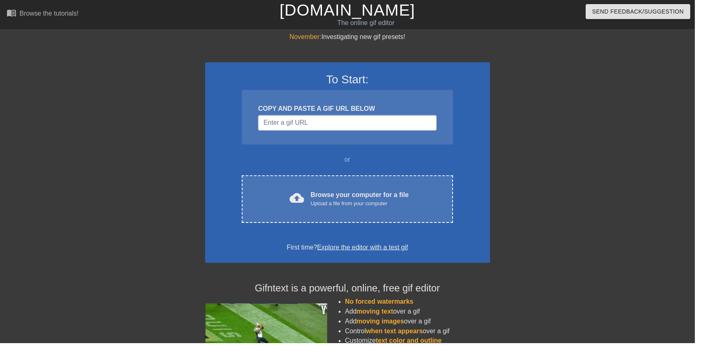
click at [414, 189] on div "cloud_upload Browse your computer for a file Upload a file from your computer C…" at bounding box center [350, 201] width 213 height 48
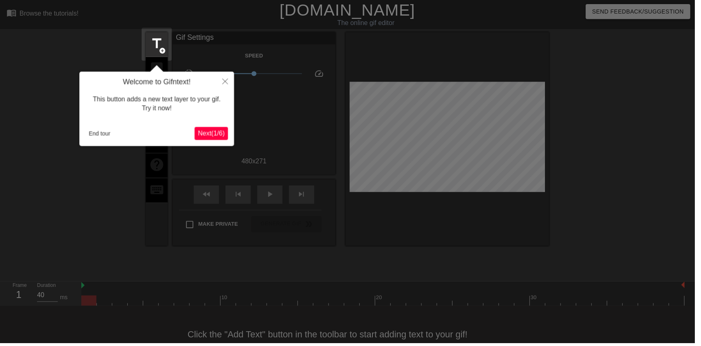
scroll to position [16, 0]
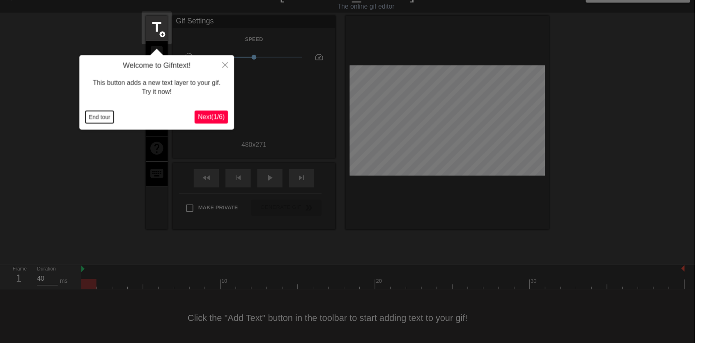
click at [106, 113] on button "End tour" at bounding box center [100, 118] width 28 height 12
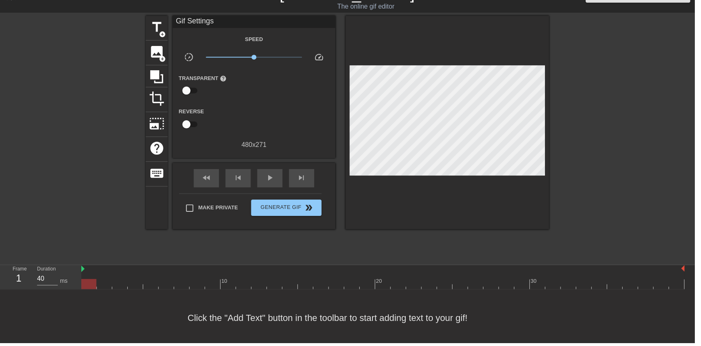
click at [155, 55] on span "image" at bounding box center [158, 53] width 16 height 16
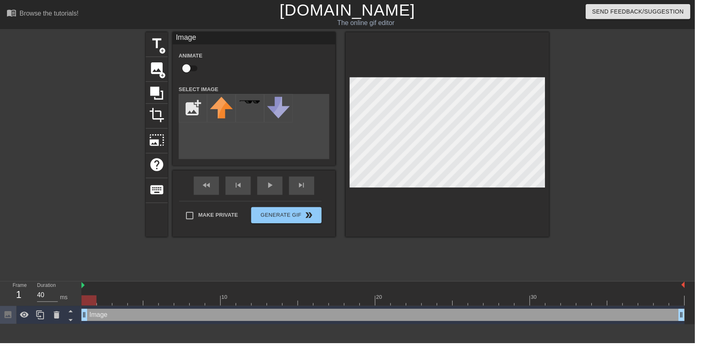
click at [185, 73] on input "checkbox" at bounding box center [188, 69] width 47 height 16
checkbox input "true"
click at [192, 107] on input "file" at bounding box center [195, 109] width 28 height 28
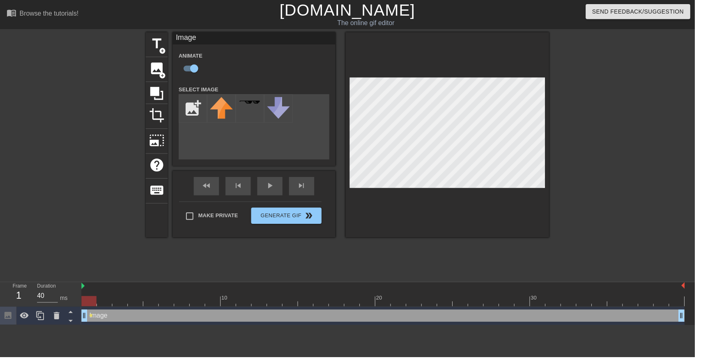
type input "C:\fakepath\Airbrush-image-extender (1).png"
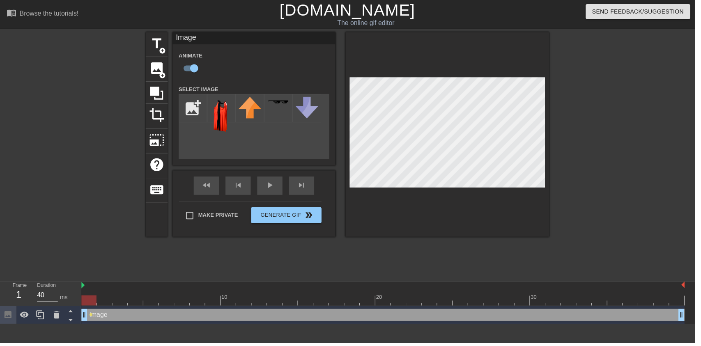
click at [217, 108] on img at bounding box center [223, 115] width 23 height 35
click at [279, 193] on div "play_arrow" at bounding box center [272, 187] width 25 height 18
click at [274, 189] on div "pause" at bounding box center [272, 187] width 25 height 18
click at [154, 300] on div at bounding box center [386, 303] width 609 height 10
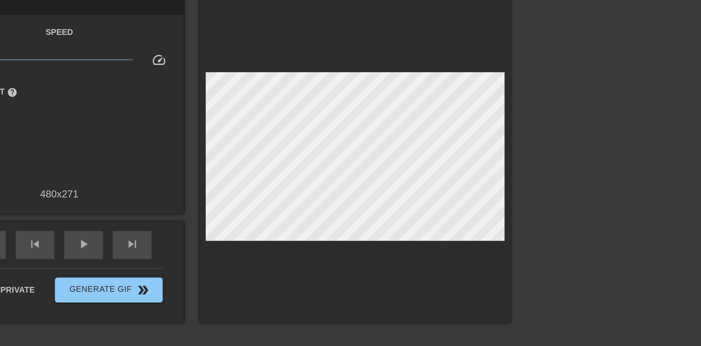
click at [448, 82] on div at bounding box center [451, 140] width 205 height 216
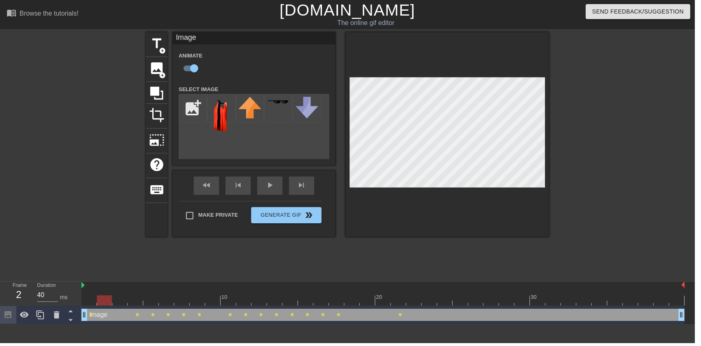
click at [131, 301] on div at bounding box center [386, 303] width 609 height 10
click at [167, 296] on div at bounding box center [168, 298] width 16 height 10
click at [206, 296] on div at bounding box center [199, 298] width 16 height 10
click at [269, 190] on div "play_arrow" at bounding box center [272, 187] width 25 height 18
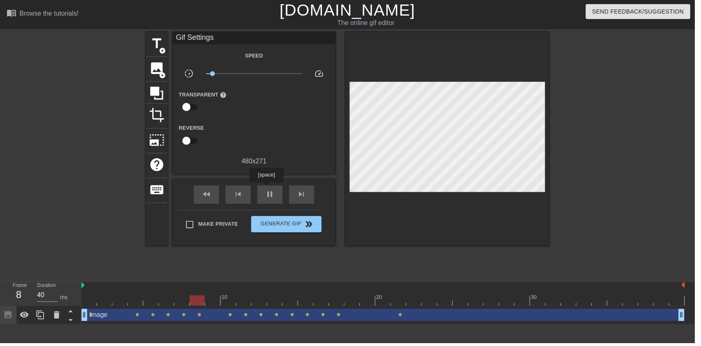
click at [273, 198] on span "pause" at bounding box center [272, 196] width 10 height 10
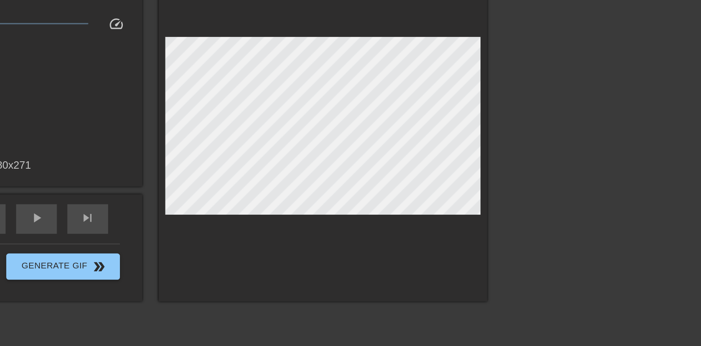
click at [441, 78] on div at bounding box center [451, 140] width 205 height 216
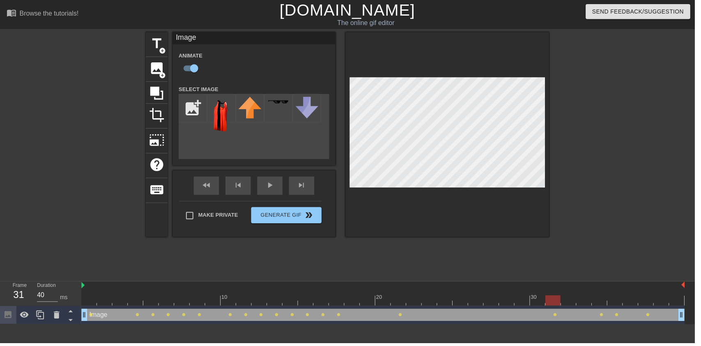
click at [617, 142] on div at bounding box center [625, 155] width 123 height 247
click at [272, 181] on div "Image Animate Select Image add_photo_alternate fast_rewind skip_previous play_a…" at bounding box center [256, 135] width 164 height 207
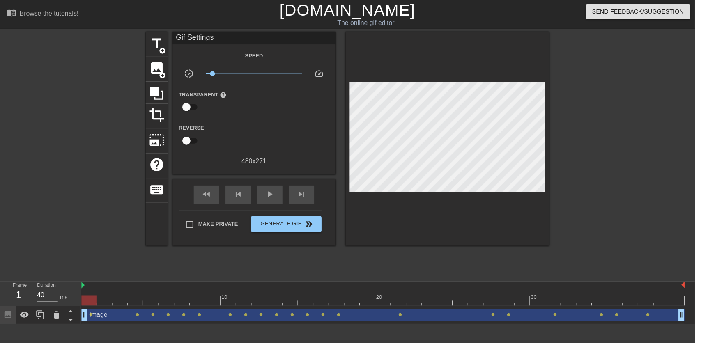
click at [419, 190] on div at bounding box center [451, 140] width 205 height 216
click at [272, 202] on div "play_arrow" at bounding box center [272, 196] width 25 height 18
click at [274, 204] on div "pause" at bounding box center [272, 196] width 25 height 18
click at [274, 205] on div "play_arrow" at bounding box center [272, 196] width 25 height 18
click at [277, 203] on div "pause" at bounding box center [272, 196] width 25 height 18
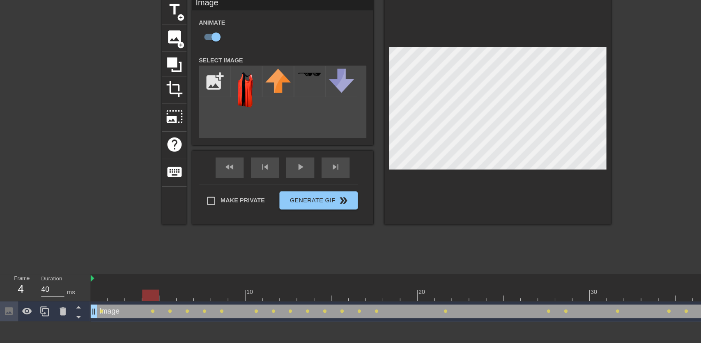
click at [56, 317] on icon at bounding box center [57, 317] width 6 height 7
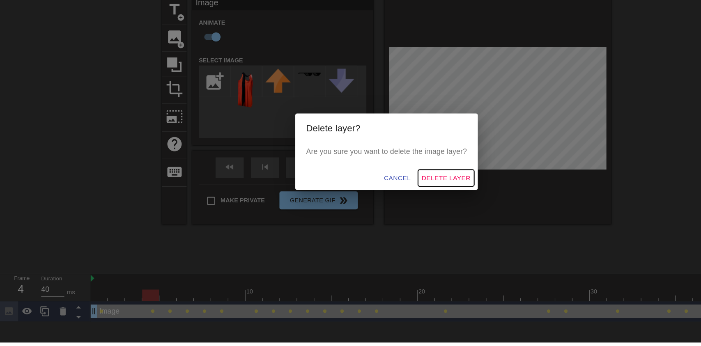
click at [415, 198] on span "Delete Layer" at bounding box center [405, 197] width 44 height 10
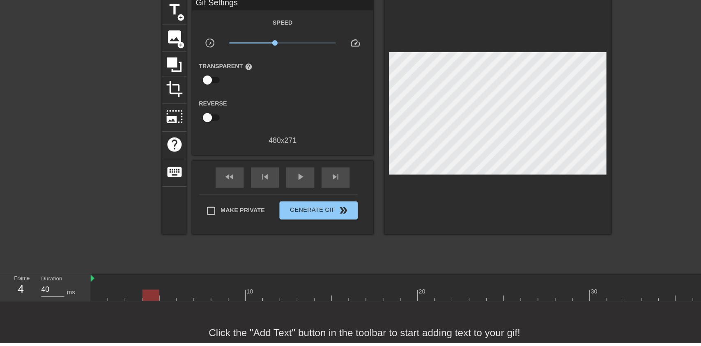
click at [159, 46] on span "title" at bounding box center [158, 44] width 16 height 16
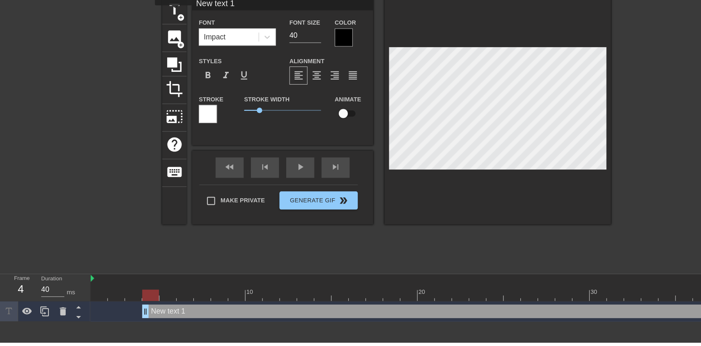
click at [58, 316] on icon at bounding box center [57, 317] width 6 height 7
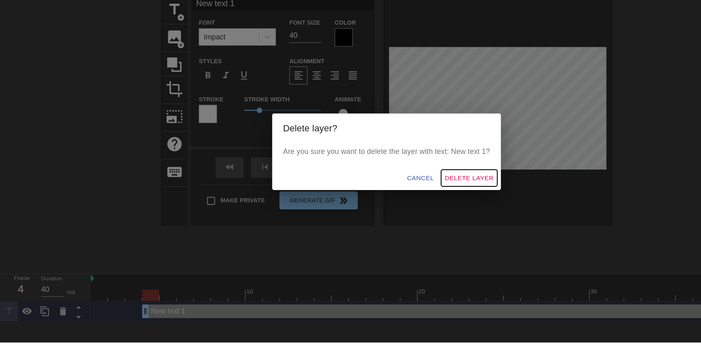
click at [441, 200] on span "Delete Layer" at bounding box center [425, 197] width 44 height 10
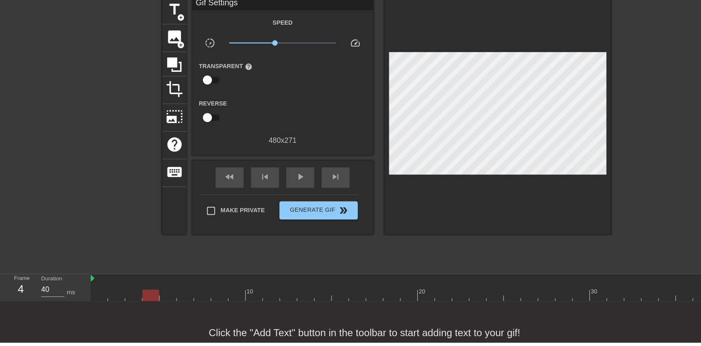
click at [156, 68] on span "image" at bounding box center [158, 69] width 16 height 16
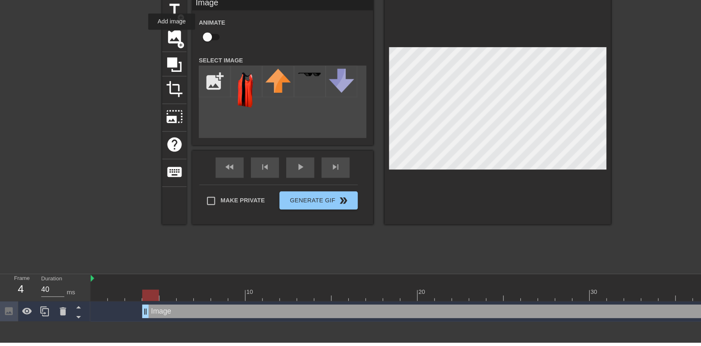
click at [191, 68] on input "checkbox" at bounding box center [188, 69] width 47 height 16
checkbox input "true"
click at [193, 106] on input "file" at bounding box center [195, 109] width 28 height 28
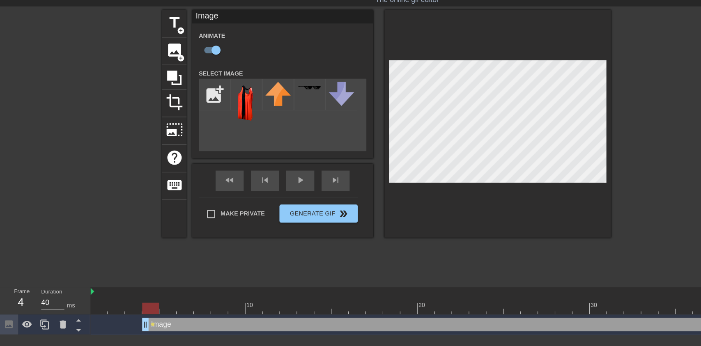
click at [195, 106] on input "file" at bounding box center [195, 109] width 28 height 28
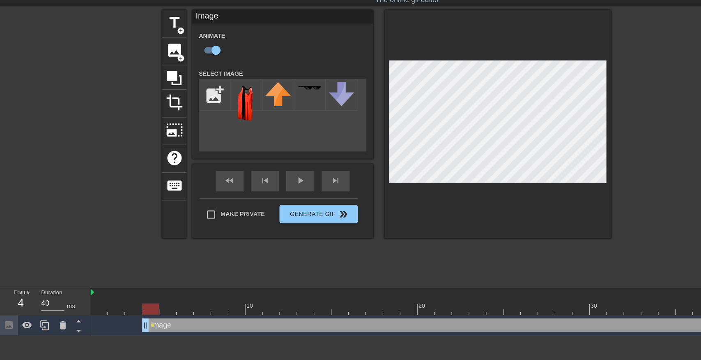
type input "C:\fakepath\Airbrush-image-extender (1).png"
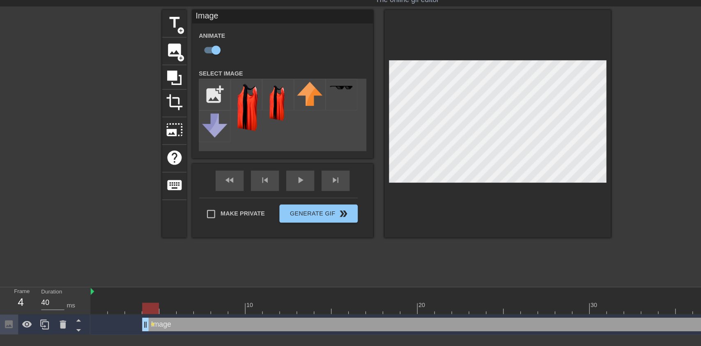
click at [231, 107] on img at bounding box center [223, 120] width 23 height 45
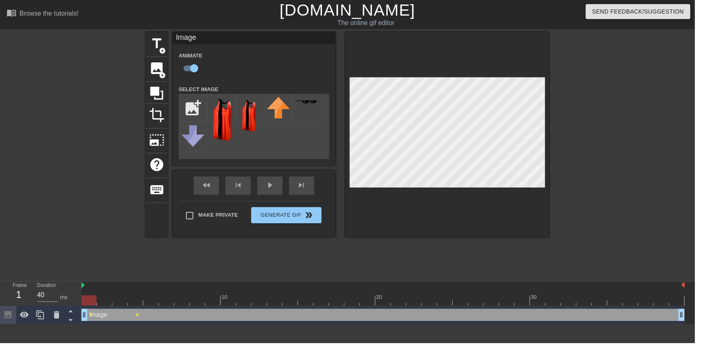
click at [108, 302] on div at bounding box center [386, 303] width 609 height 10
click at [154, 300] on div at bounding box center [386, 303] width 609 height 10
click at [181, 301] on div at bounding box center [386, 303] width 609 height 10
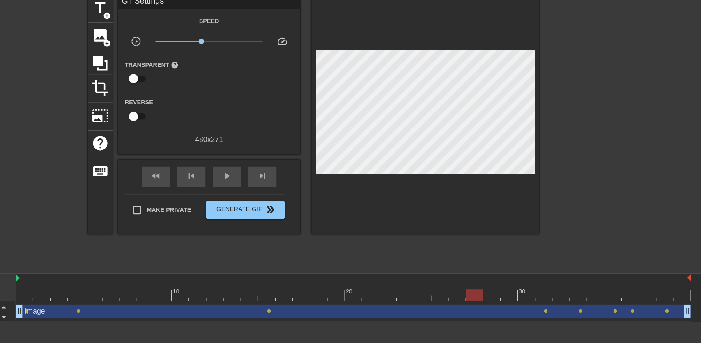
click at [451, 82] on div at bounding box center [451, 140] width 205 height 216
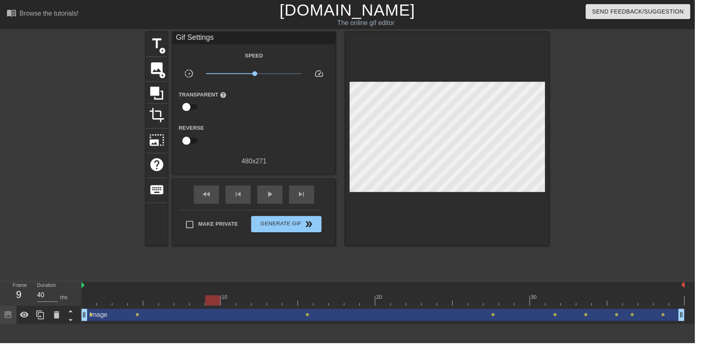
click at [270, 199] on span "play_arrow" at bounding box center [272, 196] width 10 height 10
click at [273, 199] on span "pause" at bounding box center [272, 196] width 10 height 10
click at [481, 300] on div at bounding box center [386, 303] width 609 height 10
click at [271, 199] on span "play_arrow" at bounding box center [272, 196] width 10 height 10
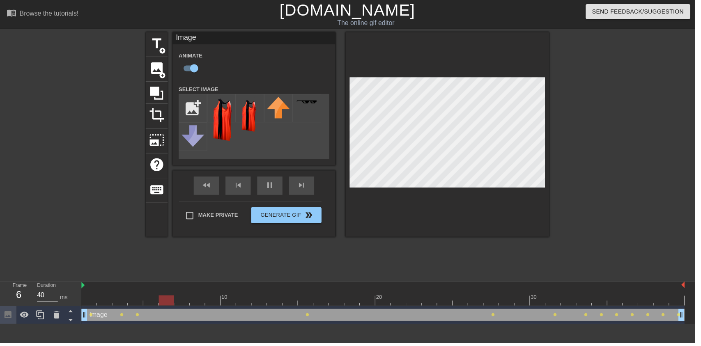
click at [276, 192] on div "pause" at bounding box center [272, 187] width 25 height 18
click at [118, 305] on div at bounding box center [386, 303] width 609 height 10
click at [273, 193] on div "play_arrow" at bounding box center [272, 187] width 25 height 18
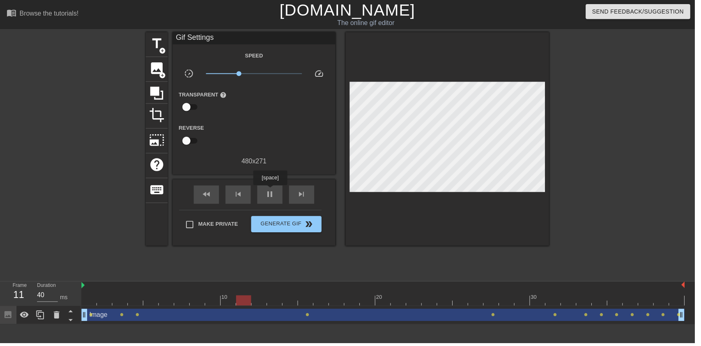
click at [447, 295] on div at bounding box center [449, 298] width 16 height 10
click at [274, 201] on span "play_arrow" at bounding box center [272, 196] width 10 height 10
click at [272, 197] on span "pause" at bounding box center [272, 196] width 10 height 10
click at [221, 76] on span "x0.204" at bounding box center [256, 74] width 97 height 10
click at [544, 301] on div at bounding box center [386, 303] width 609 height 10
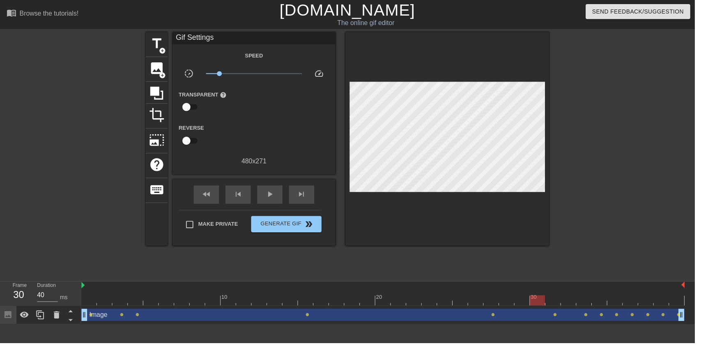
click at [280, 204] on div "play_arrow" at bounding box center [272, 196] width 25 height 18
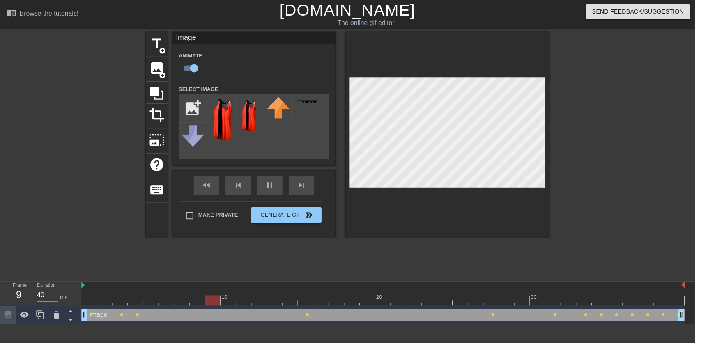
click at [266, 194] on div "pause" at bounding box center [272, 187] width 25 height 18
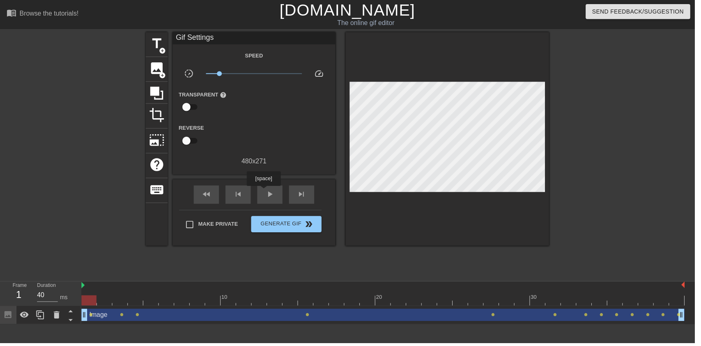
click at [71, 314] on icon at bounding box center [71, 314] width 4 height 2
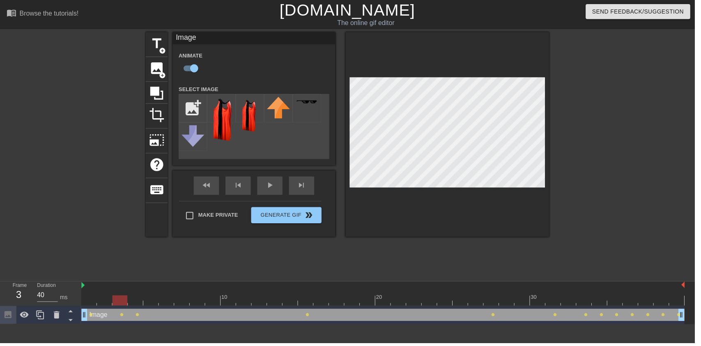
click at [270, 181] on div "fast_rewind skip_previous play_arrow skip_next" at bounding box center [256, 187] width 134 height 31
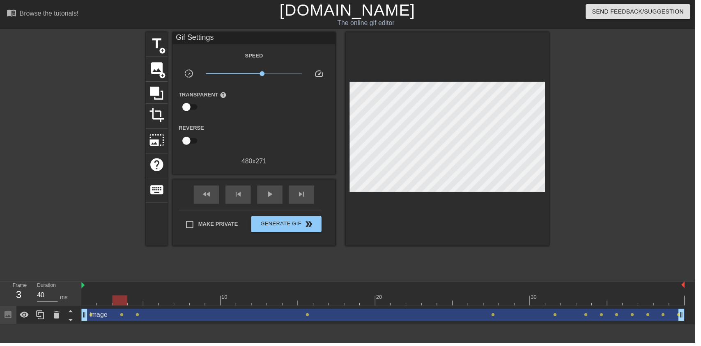
click at [272, 198] on span "play_arrow" at bounding box center [272, 196] width 10 height 10
click at [272, 200] on span "pause" at bounding box center [272, 196] width 10 height 10
click at [573, 303] on div at bounding box center [386, 303] width 609 height 10
click at [532, 298] on div at bounding box center [386, 303] width 609 height 10
click at [272, 195] on span "play_arrow" at bounding box center [272, 196] width 10 height 10
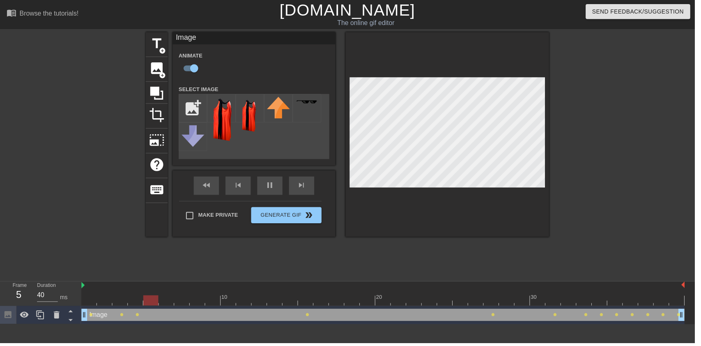
click at [274, 192] on div "pause" at bounding box center [272, 187] width 25 height 18
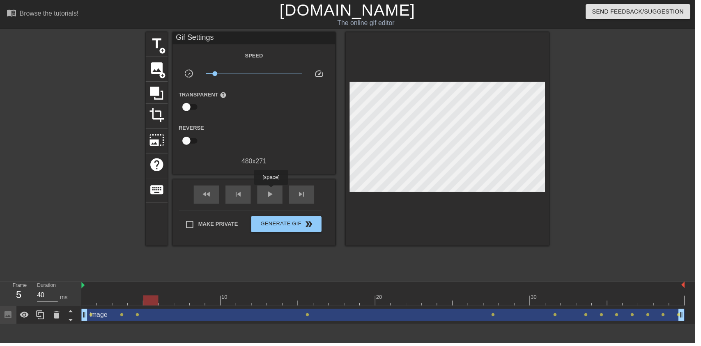
click at [570, 302] on div at bounding box center [386, 303] width 609 height 10
click at [280, 191] on div "play_arrow" at bounding box center [272, 196] width 25 height 18
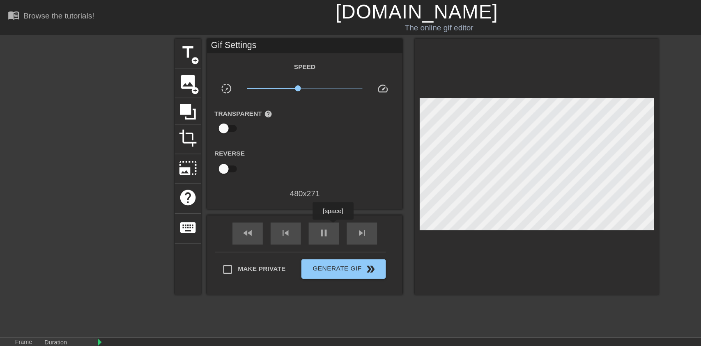
click at [248, 76] on span "x0.767" at bounding box center [256, 74] width 97 height 10
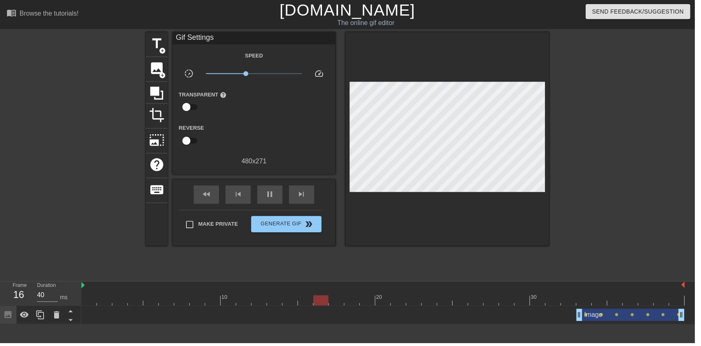
click at [582, 299] on div at bounding box center [386, 303] width 609 height 10
click at [277, 203] on div "play_arrow" at bounding box center [272, 196] width 25 height 18
click at [276, 201] on span "pause" at bounding box center [272, 196] width 10 height 10
click at [565, 300] on div at bounding box center [386, 303] width 609 height 10
click at [276, 199] on span "play_arrow" at bounding box center [272, 196] width 10 height 10
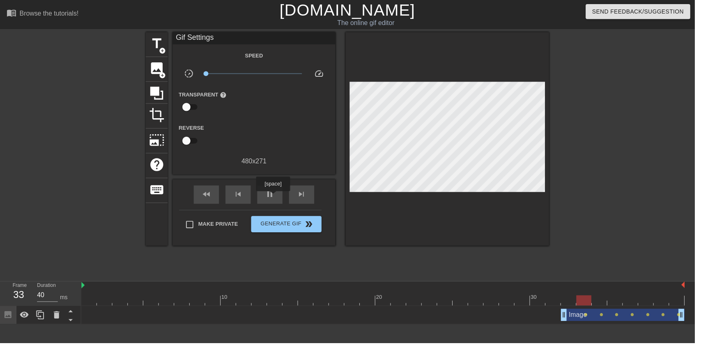
click at [269, 195] on span "pause" at bounding box center [272, 196] width 10 height 10
click at [559, 301] on div at bounding box center [386, 303] width 609 height 10
click at [277, 196] on span "play_arrow" at bounding box center [272, 196] width 10 height 10
click at [566, 297] on div at bounding box center [574, 298] width 16 height 10
click at [271, 203] on div "play_arrow" at bounding box center [272, 196] width 25 height 18
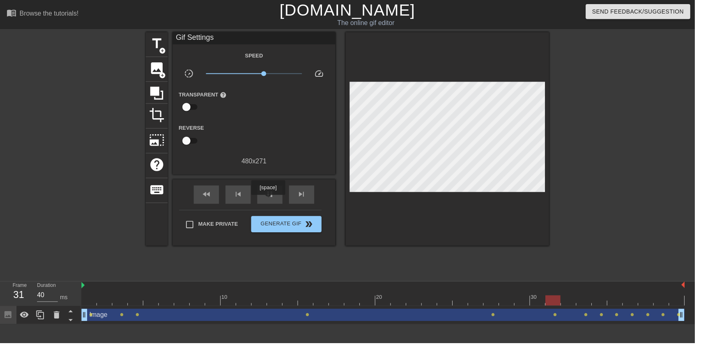
click at [282, 201] on div "pause" at bounding box center [272, 196] width 25 height 18
click at [268, 205] on div "play_arrow" at bounding box center [272, 196] width 25 height 18
click at [274, 205] on div "pause" at bounding box center [272, 196] width 25 height 18
click at [279, 199] on div "play_arrow" at bounding box center [272, 196] width 25 height 18
click at [274, 189] on div "pause" at bounding box center [272, 196] width 25 height 18
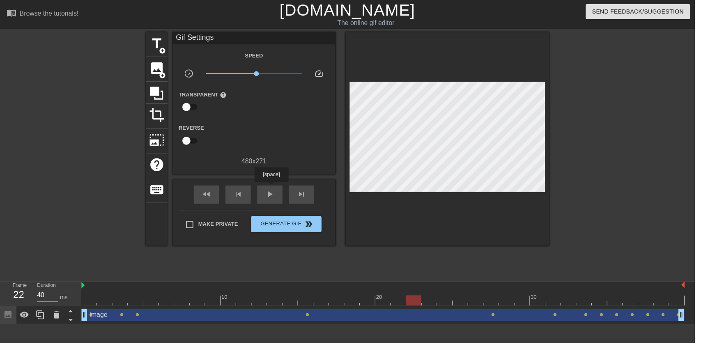
click at [268, 194] on span "play_arrow" at bounding box center [272, 196] width 10 height 10
click at [277, 189] on div "pause" at bounding box center [272, 196] width 25 height 18
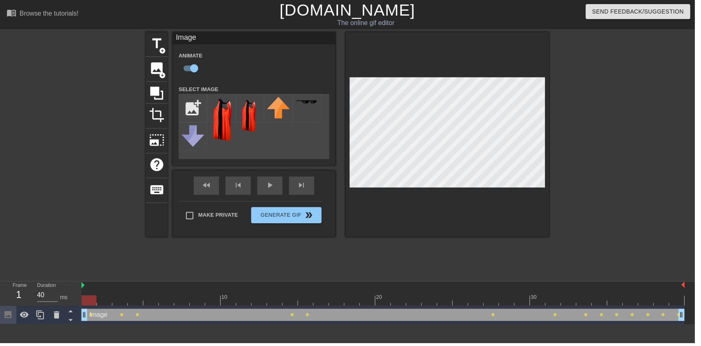
click at [265, 191] on div "play_arrow" at bounding box center [272, 187] width 25 height 18
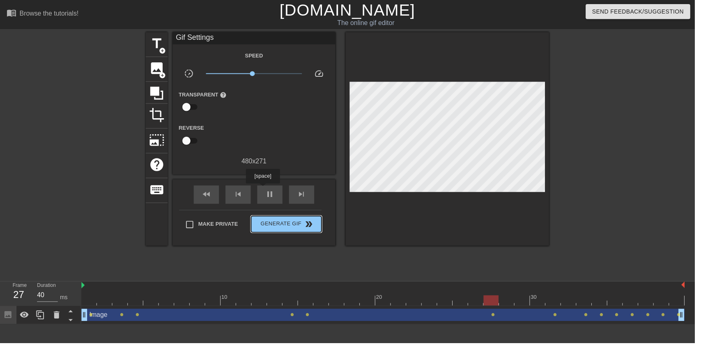
click at [295, 227] on span "Generate Gif double_arrow" at bounding box center [289, 226] width 65 height 10
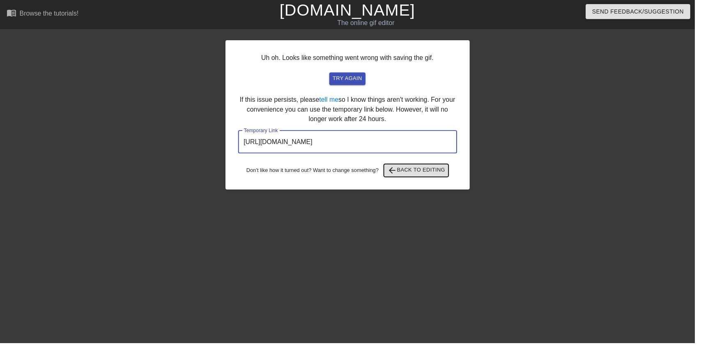
click at [438, 171] on span "arrow_back Back to Editing" at bounding box center [420, 172] width 59 height 10
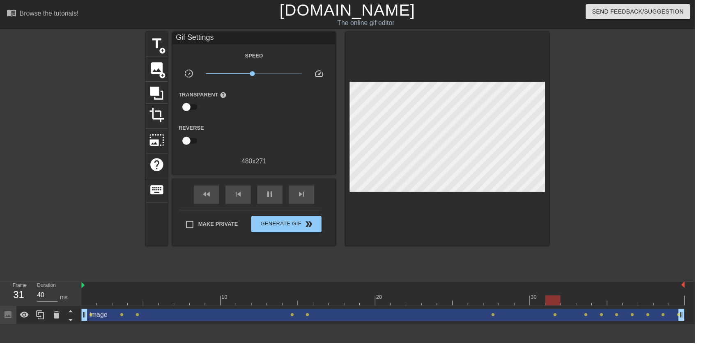
click at [273, 191] on span "pause" at bounding box center [272, 196] width 10 height 10
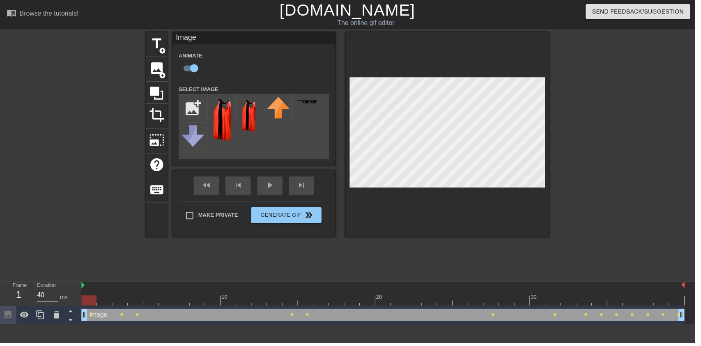
click at [272, 196] on div "play_arrow" at bounding box center [272, 187] width 25 height 18
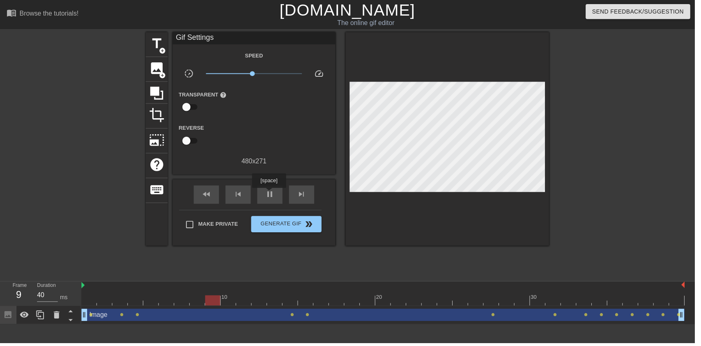
click at [272, 196] on span "pause" at bounding box center [272, 196] width 10 height 10
